Goal: Information Seeking & Learning: Understand process/instructions

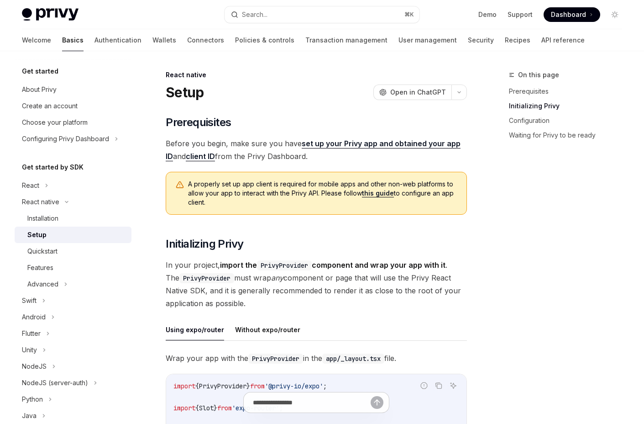
scroll to position [326, 0]
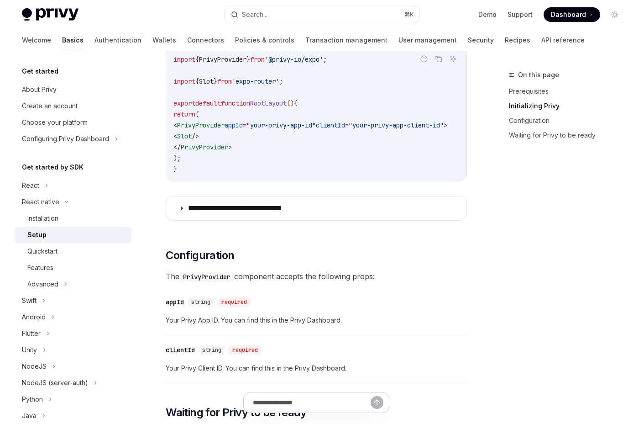
click at [182, 211] on icon at bounding box center [181, 207] width 5 height 5
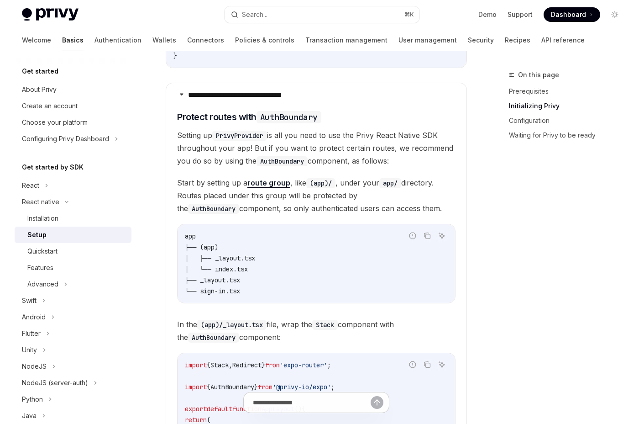
scroll to position [439, 0]
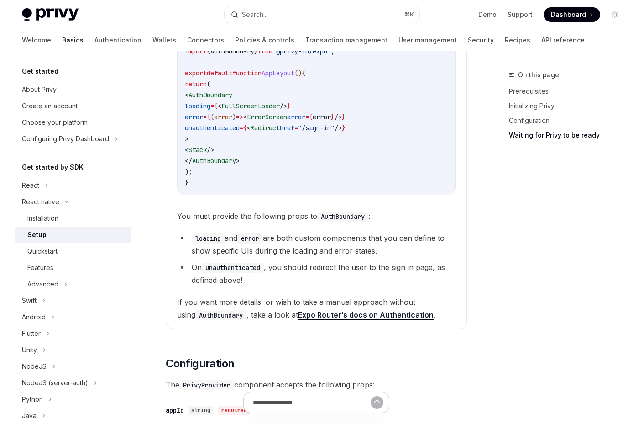
scroll to position [778, 0]
